Goal: Task Accomplishment & Management: Use online tool/utility

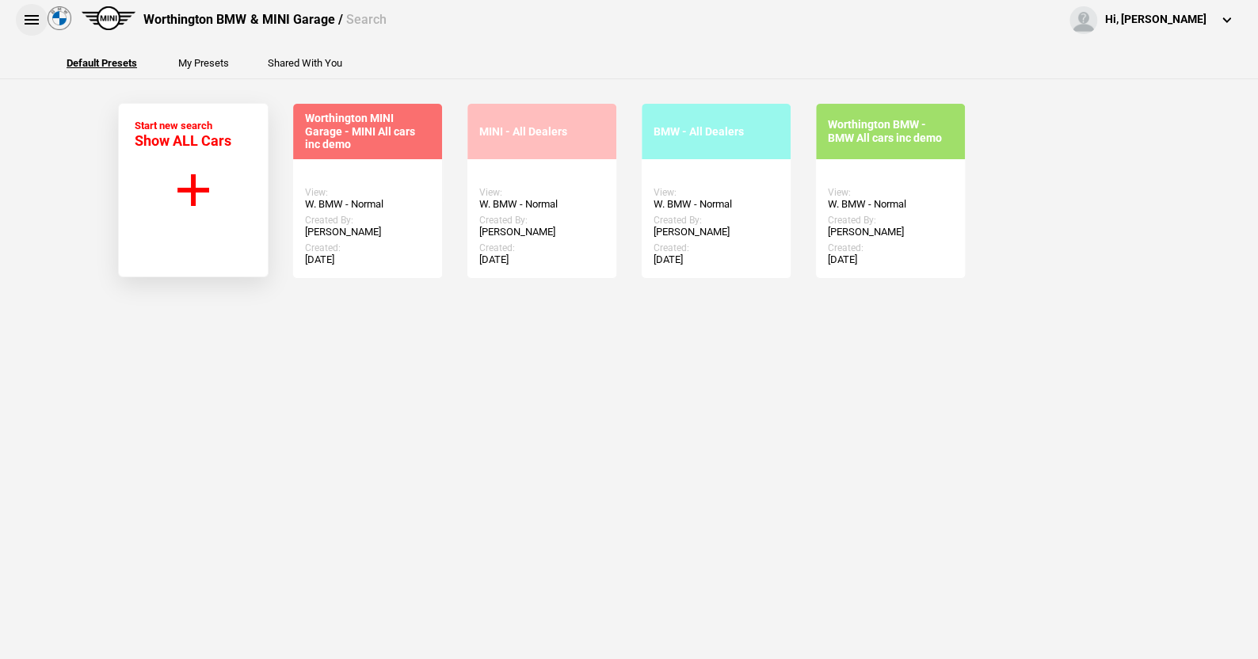
click at [33, 19] on button at bounding box center [32, 20] width 32 height 32
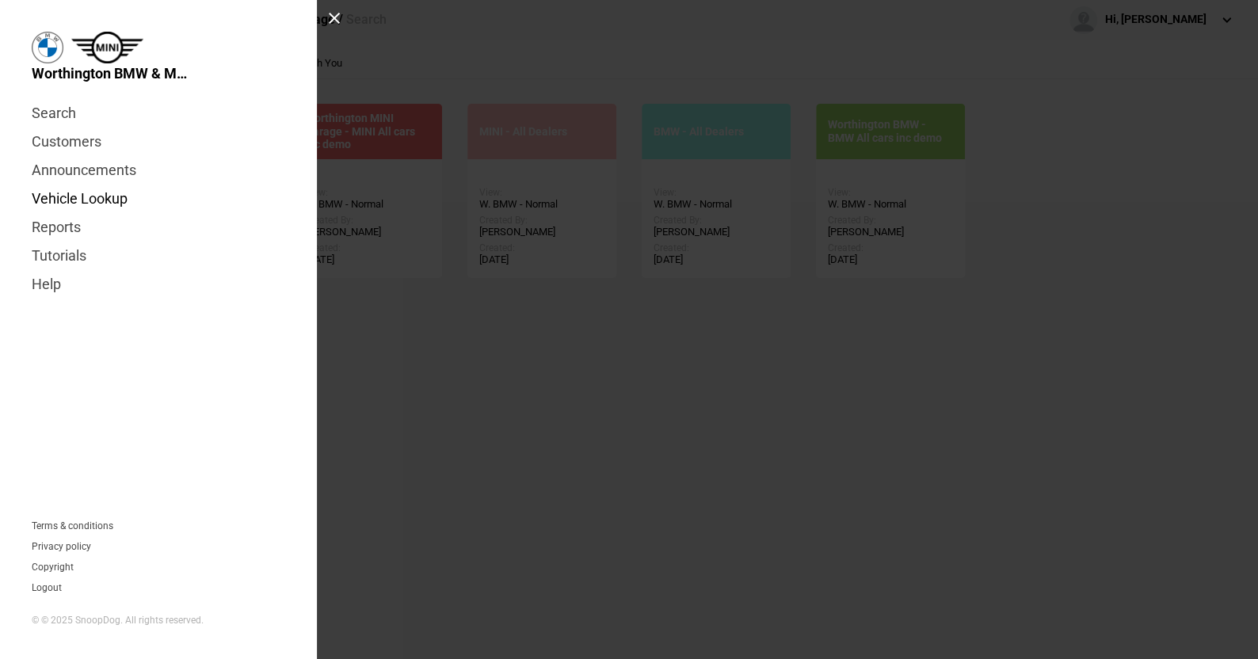
click at [71, 195] on link "Vehicle Lookup" at bounding box center [159, 199] width 254 height 29
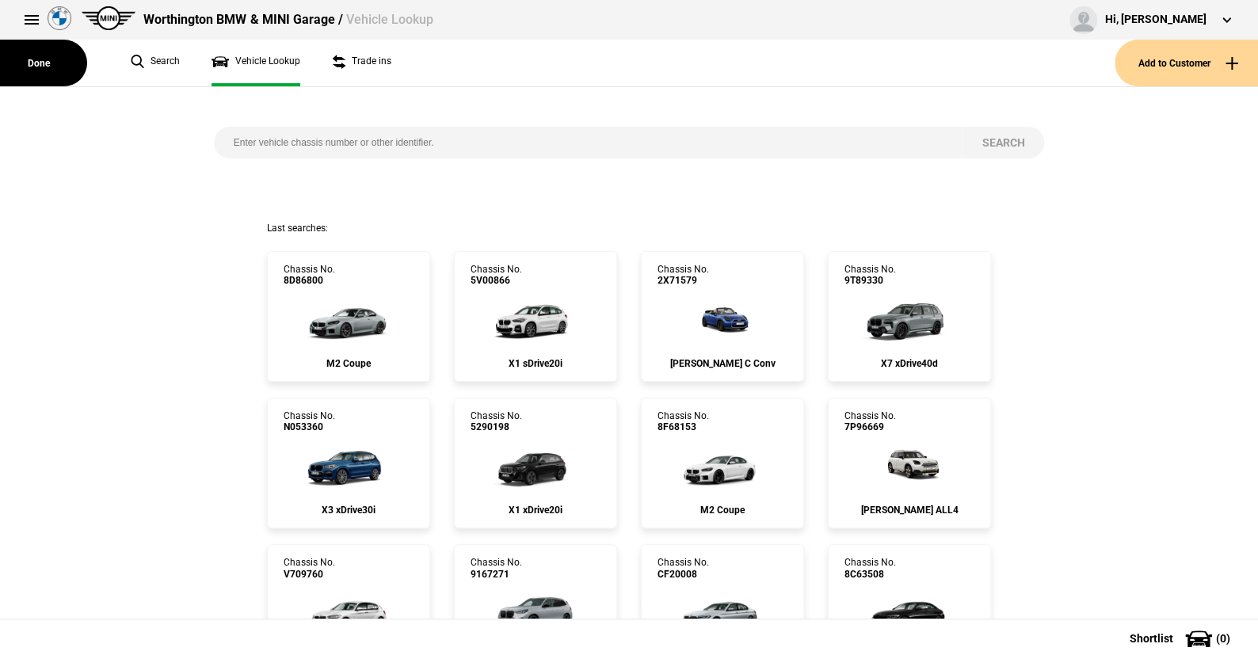
click at [220, 137] on input "search" at bounding box center [588, 143] width 749 height 32
paste input "WBA52EE0505389546"
type input "WBA52EE0505389546"
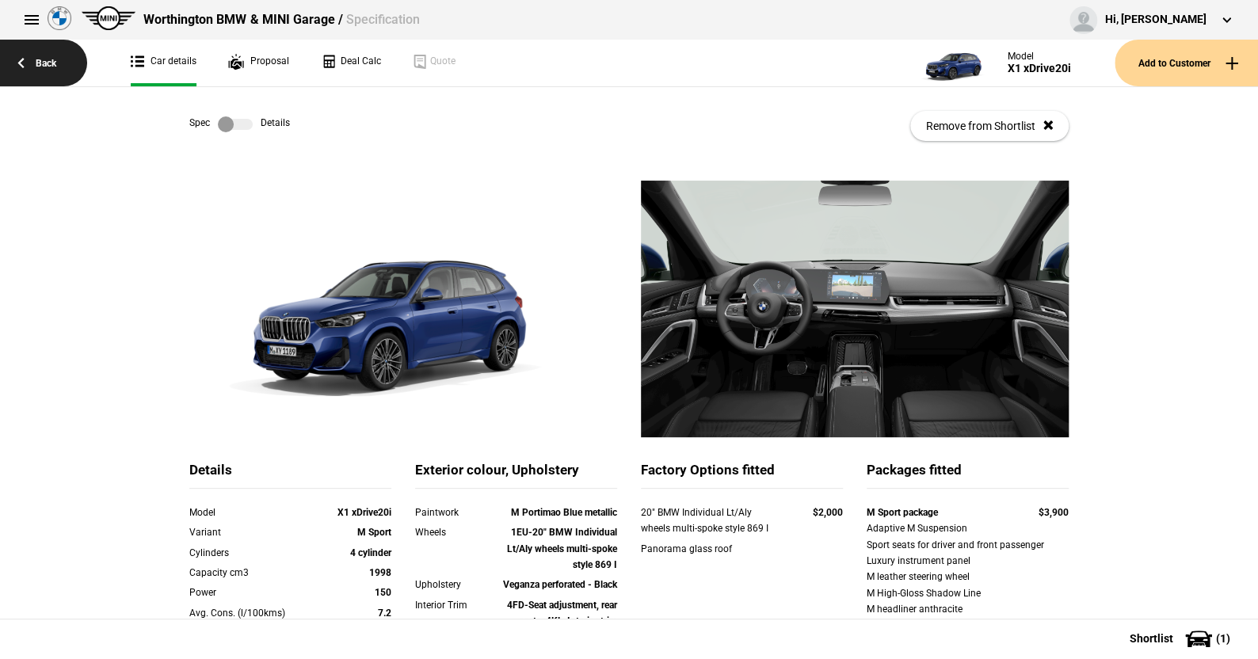
click at [50, 63] on link "Back" at bounding box center [43, 63] width 87 height 47
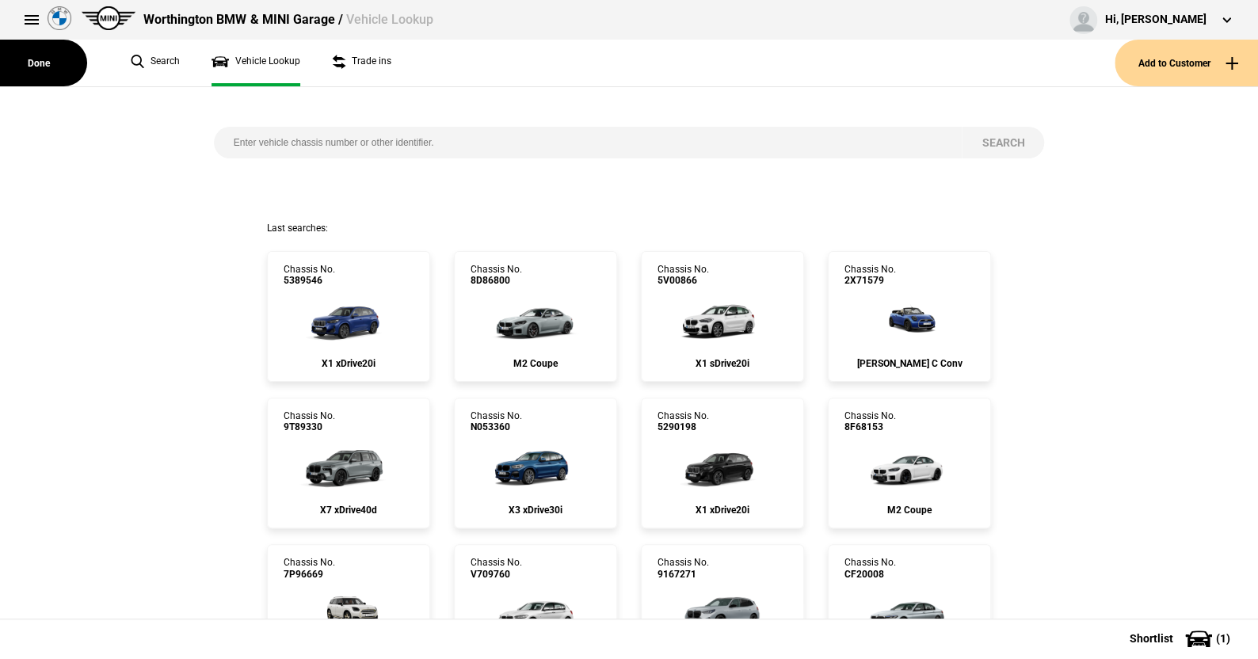
click at [531, 147] on input "search" at bounding box center [588, 143] width 749 height 32
click at [449, 139] on input "search" at bounding box center [588, 143] width 749 height 32
